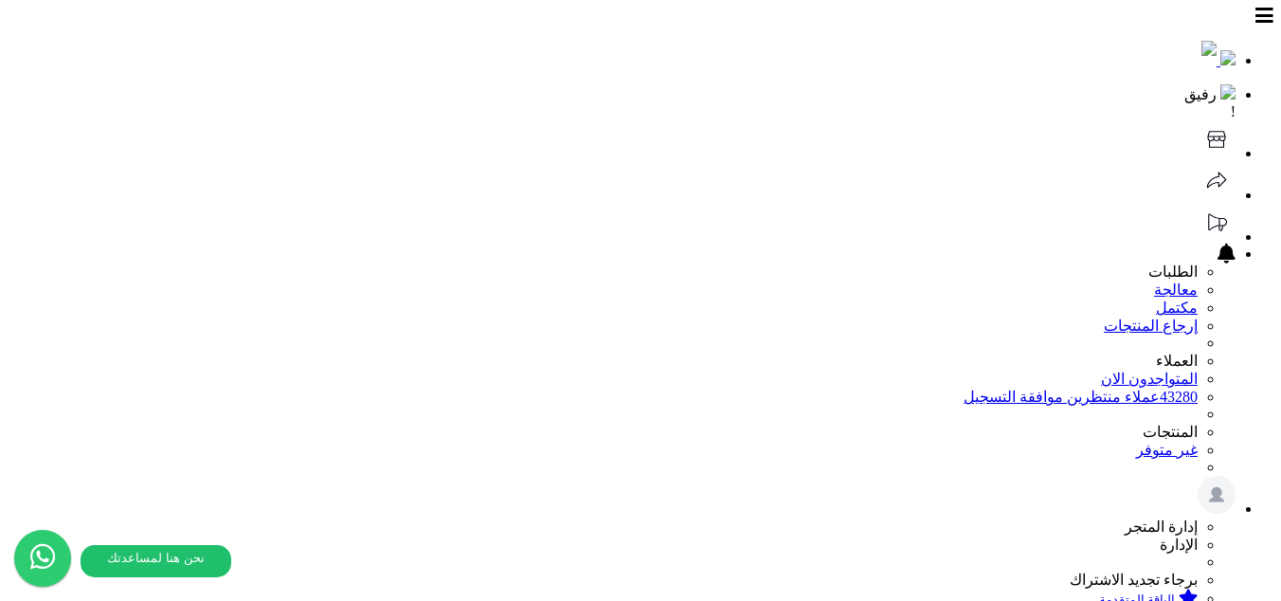
scroll to position [317, 0]
